Goal: Transaction & Acquisition: Purchase product/service

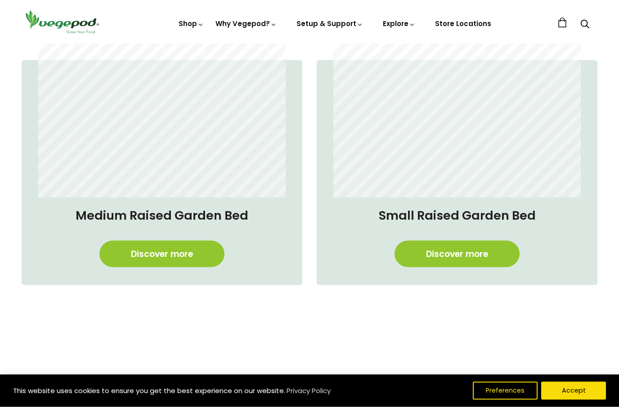
scroll to position [692, 0]
click at [125, 254] on link "Discover more" at bounding box center [161, 254] width 125 height 27
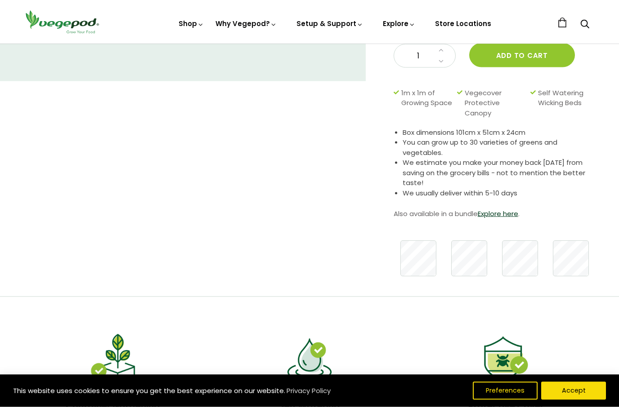
scroll to position [207, 0]
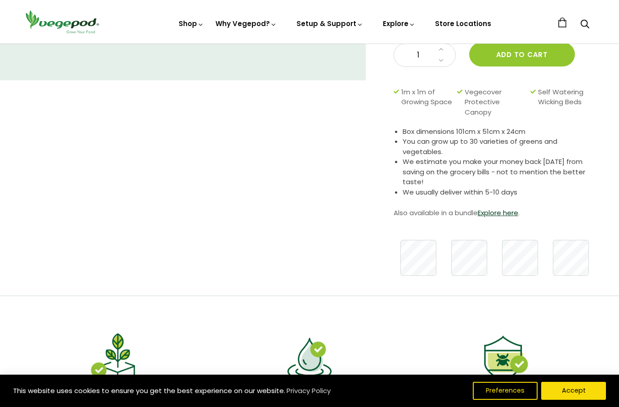
click at [505, 208] on link "Explore here" at bounding box center [498, 212] width 40 height 9
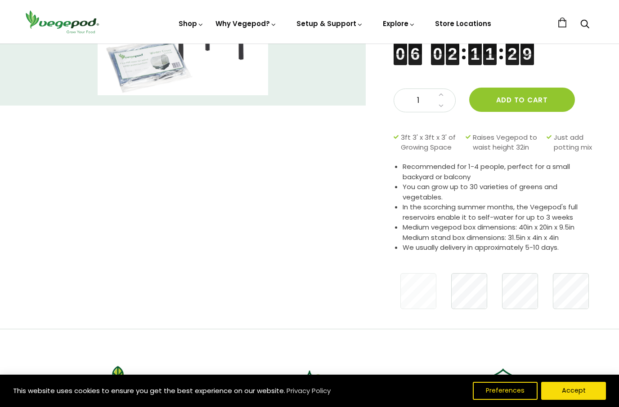
scroll to position [143, 0]
